Goal: Transaction & Acquisition: Obtain resource

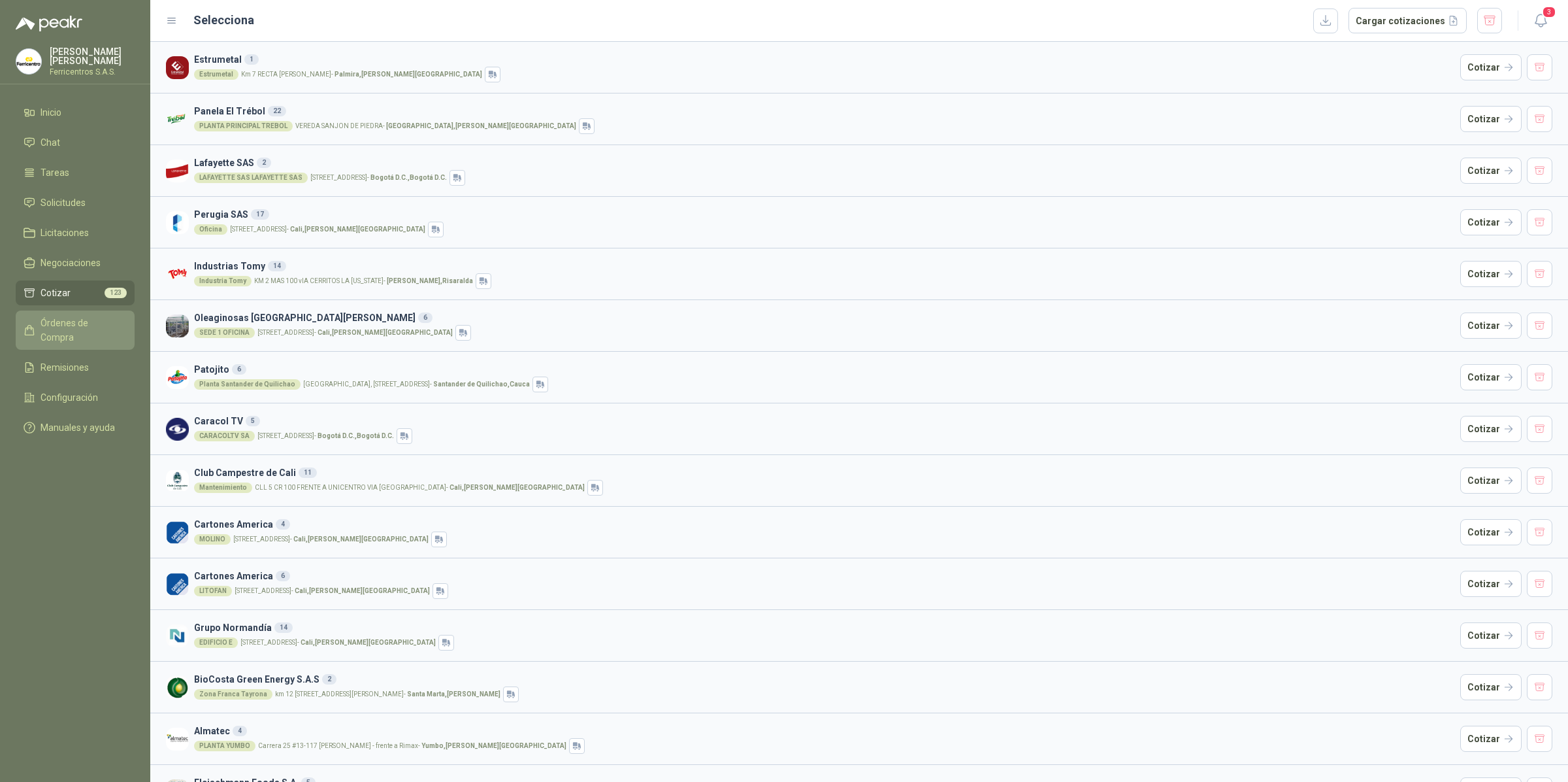
click at [74, 321] on span "Órdenes de Compra" at bounding box center [81, 330] width 81 height 29
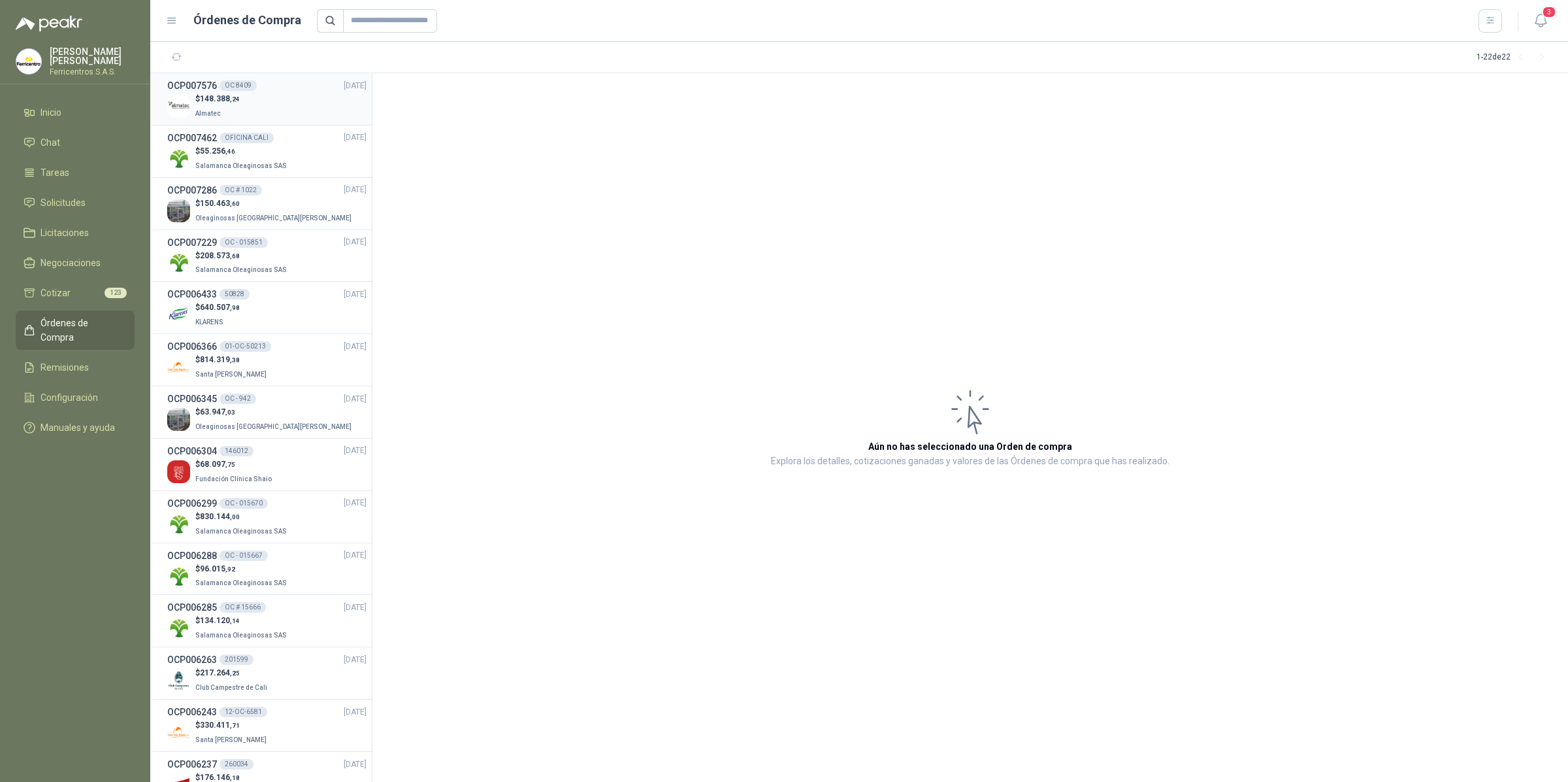
click at [259, 110] on div "$ 148.388 ,24 Almatec" at bounding box center [267, 106] width 199 height 27
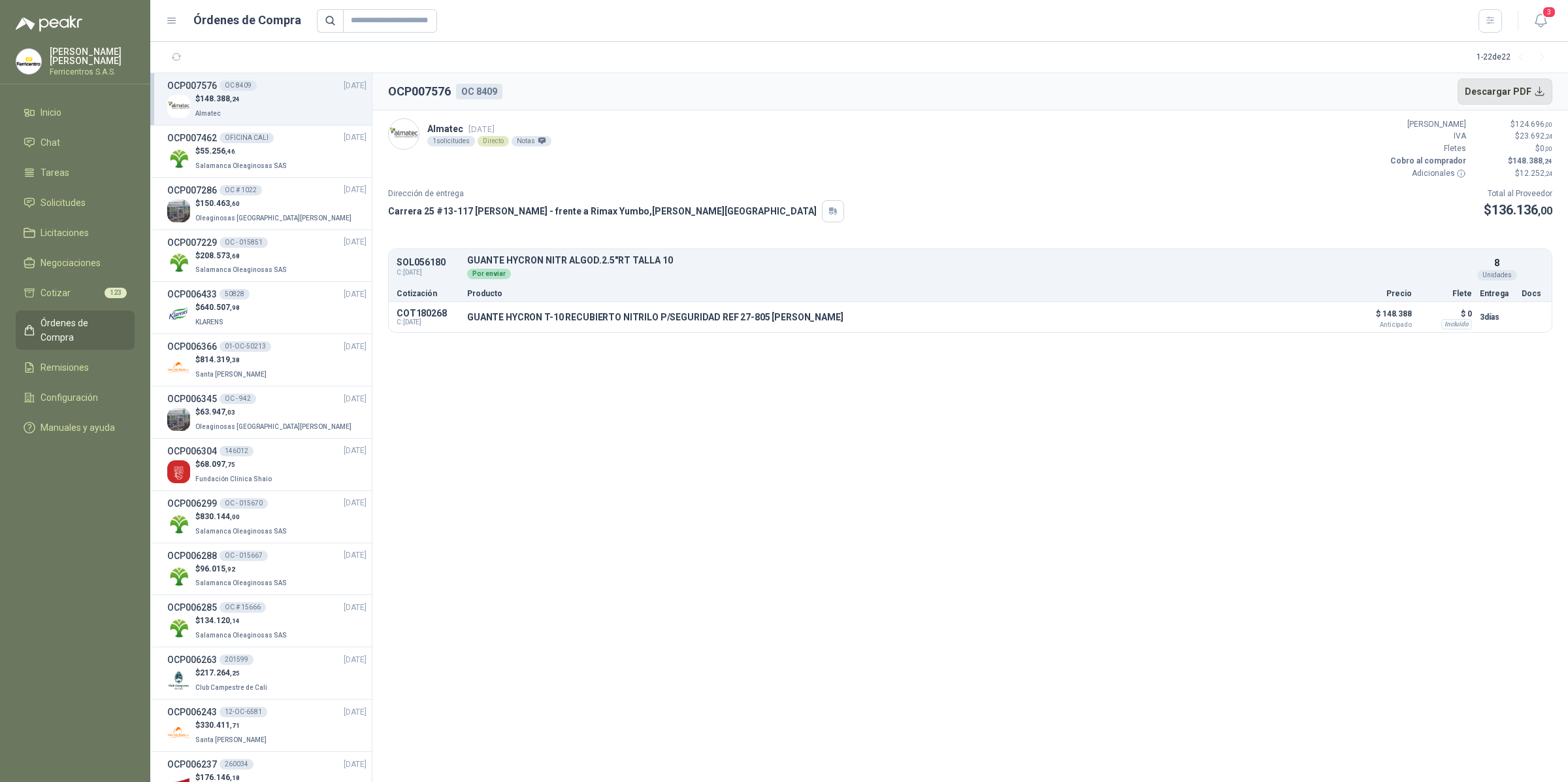
click at [1488, 83] on button "Descargar PDF" at bounding box center [1505, 91] width 96 height 26
click at [1308, 322] on button "Detalles" at bounding box center [1308, 317] width 61 height 18
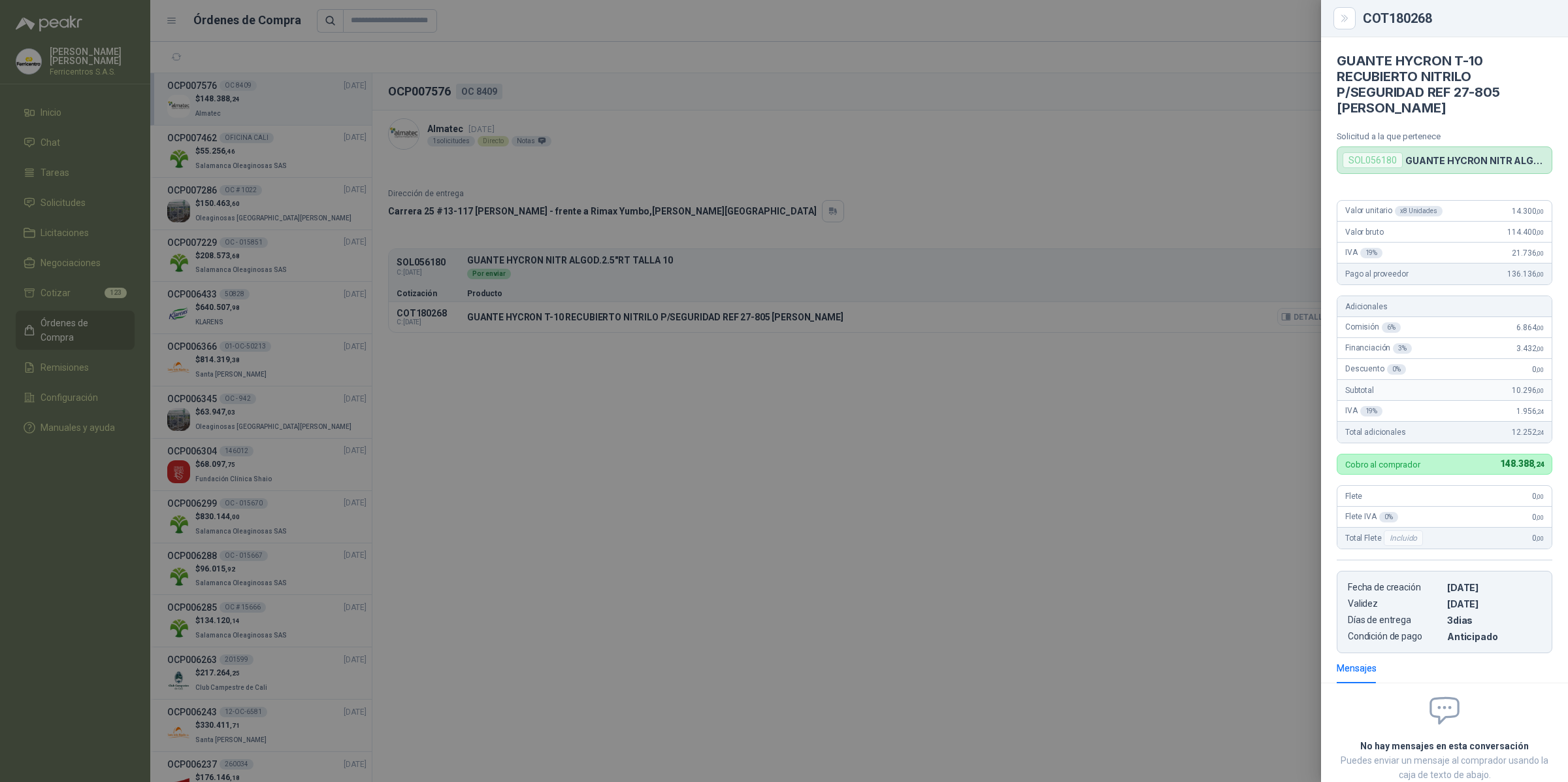
scroll to position [86, 0]
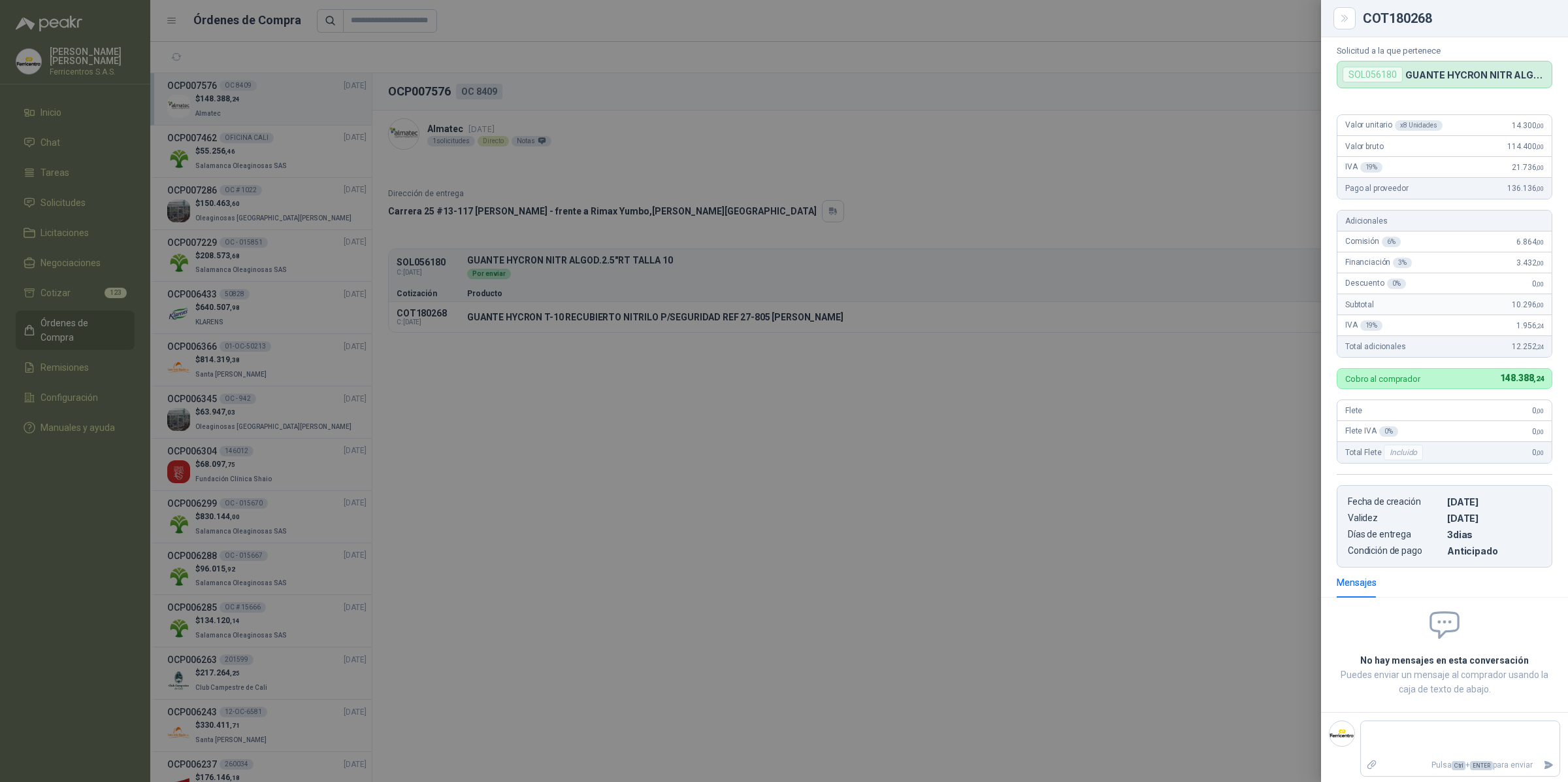
click at [1410, 72] on p "GUANTE HYCRON NITR ALGOD.2.5"RT TALLA 10" at bounding box center [1475, 75] width 141 height 11
drag, startPoint x: 1404, startPoint y: 73, endPoint x: 1555, endPoint y: 75, distance: 151.0
click at [1555, 75] on article "GUANTE HYCRON T-10 RECUBIERTO NITRILO P/SEGURIDAD REF 27-805 [PERSON_NAME] Soli…" at bounding box center [1445, 19] width 247 height 137
drag, startPoint x: 785, startPoint y: 333, endPoint x: 788, endPoint y: 312, distance: 21.2
click at [785, 332] on div at bounding box center [784, 391] width 1568 height 782
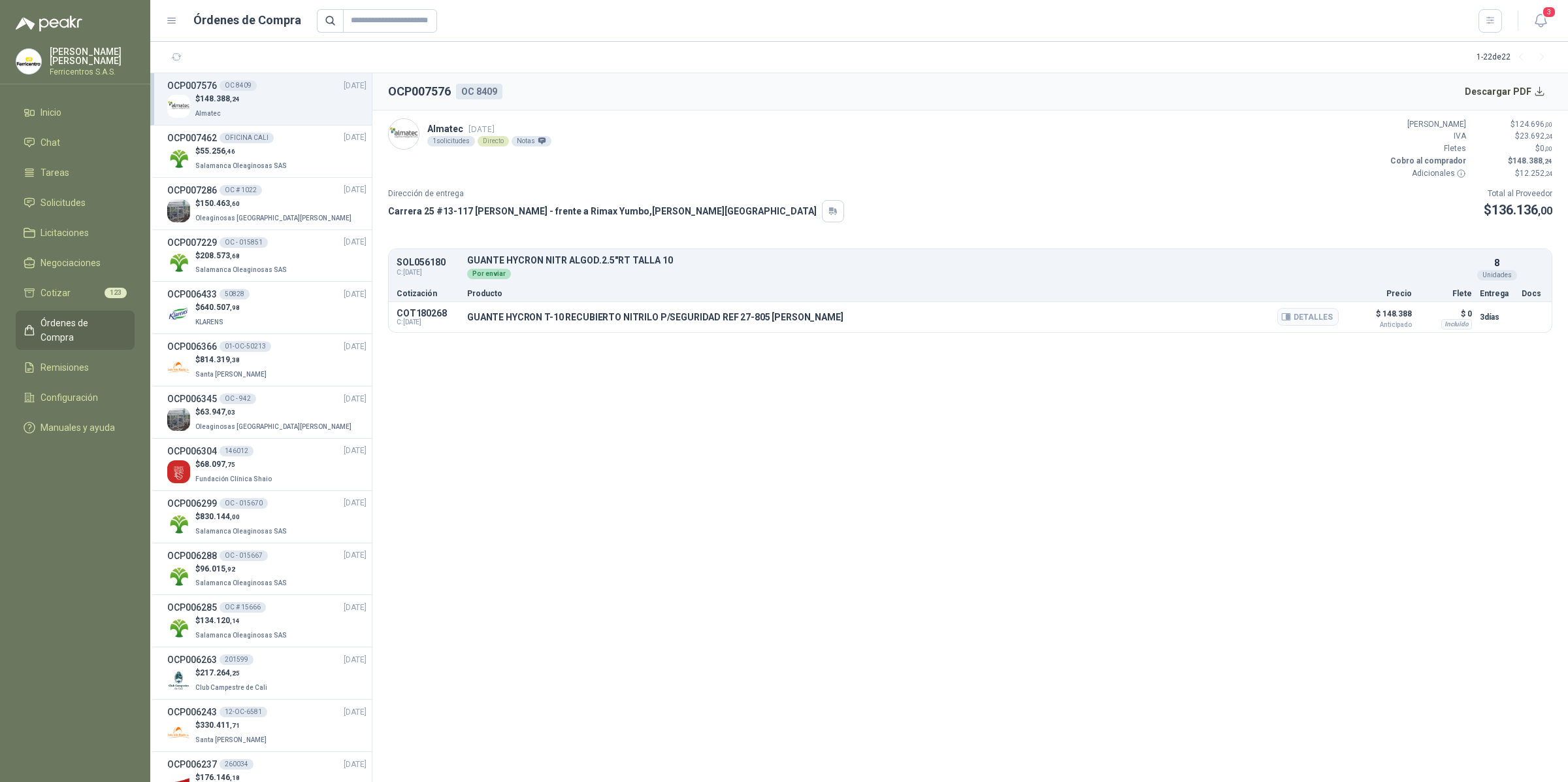
drag, startPoint x: 796, startPoint y: 316, endPoint x: 458, endPoint y: 322, distance: 338.1
click at [458, 322] on div "COT180268 C: [DATE] GUANTE HYCRON T-10 RECUBIERTO NITRILO P/SEGURIDAD REF 27-80…" at bounding box center [971, 317] width 1163 height 30
copy div "GUANTE HYCRON T-10 RECUBIERTO NITRILO P/SEGURIDAD REF 27-805 [PERSON_NAME]"
click at [1310, 316] on button "Detalles" at bounding box center [1308, 317] width 61 height 18
